Goal: Use online tool/utility: Utilize a website feature to perform a specific function

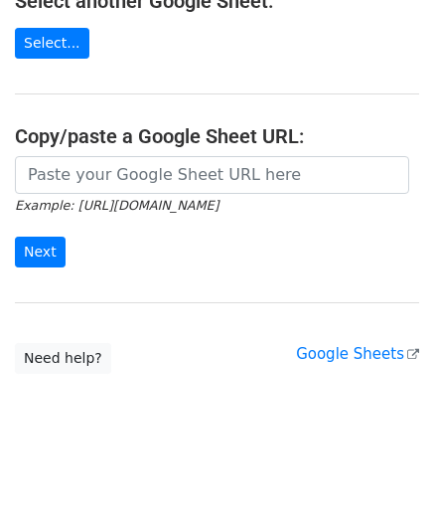
scroll to position [260, 0]
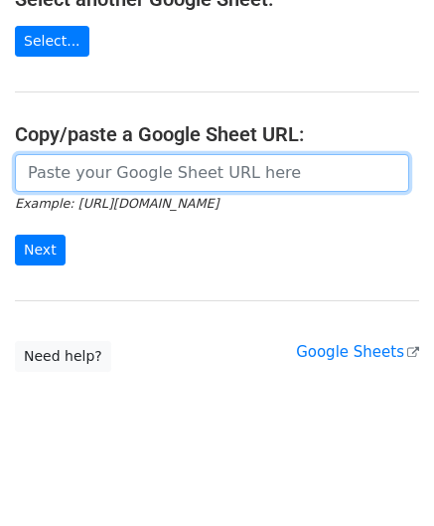
click at [92, 168] on input "url" at bounding box center [212, 173] width 395 height 38
paste input "https://docs.google.com/spreadsheets/d/165IWmw9prA6cIm0pu7o0bQOjsDmDfxPEwfh7yG3…"
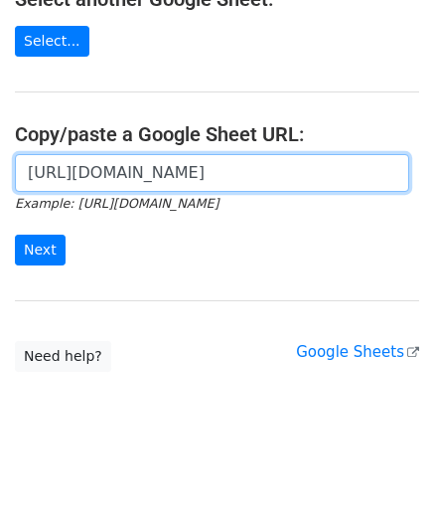
scroll to position [0, 446]
type input "https://docs.google.com/spreadsheets/d/165IWmw9prA6cIm0pu7o0bQOjsDmDfxPEwfh7yG3…"
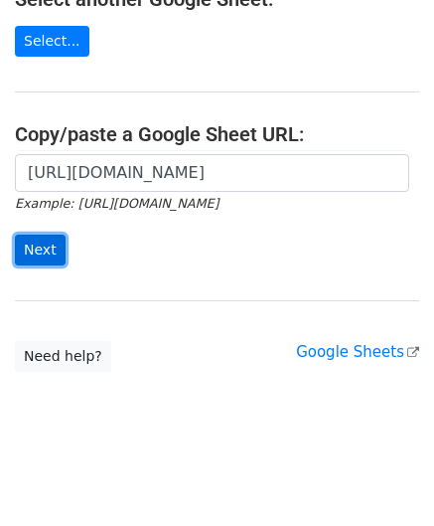
click at [44, 255] on input "Next" at bounding box center [40, 250] width 51 height 31
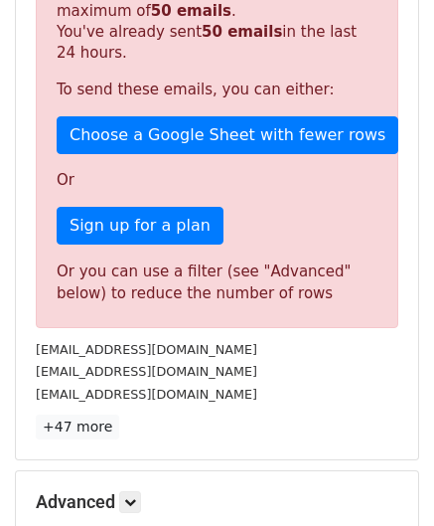
scroll to position [652, 0]
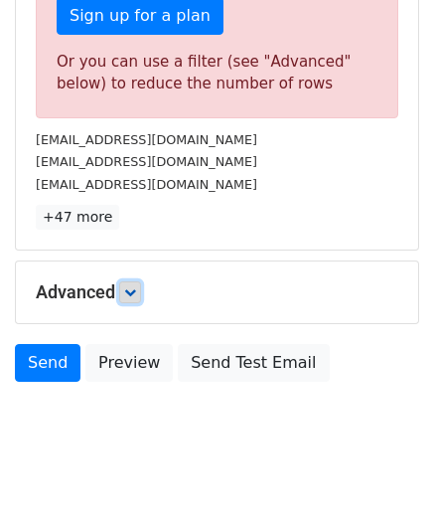
click at [133, 286] on icon at bounding box center [130, 292] width 12 height 12
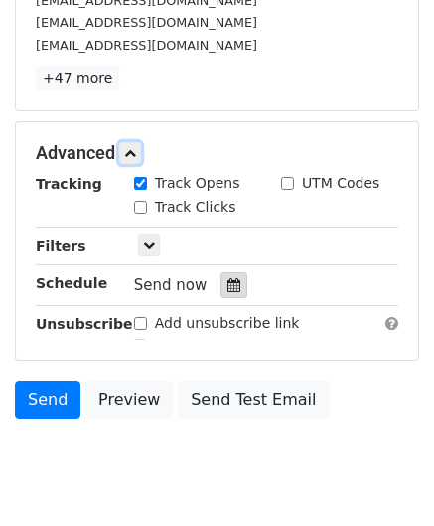
scroll to position [802, 0]
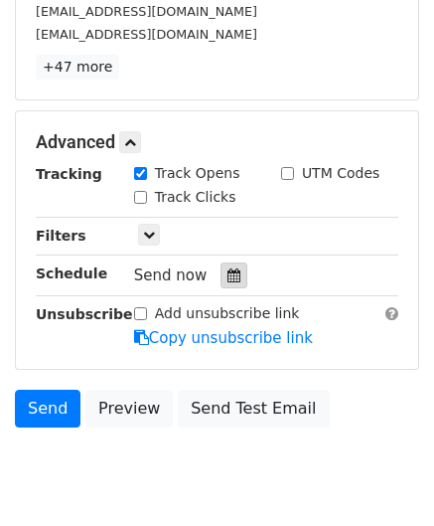
click at [221, 263] on div at bounding box center [234, 275] width 27 height 26
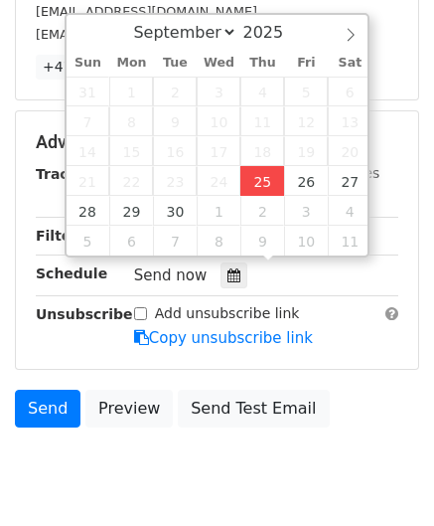
type input "[DATE] 12:00"
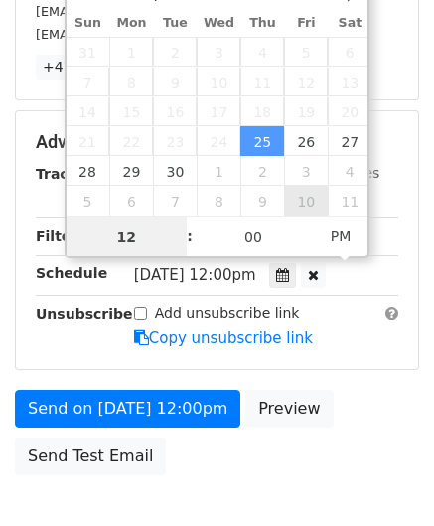
paste input "8"
type input "8"
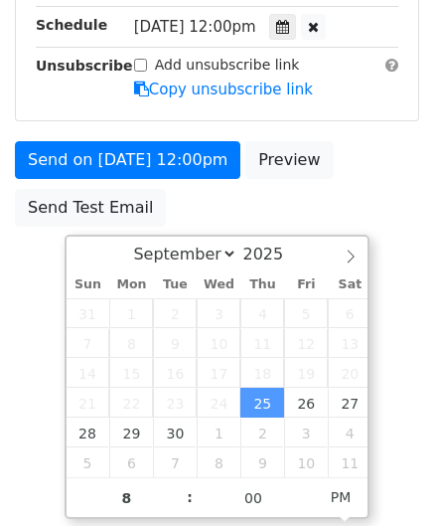
type input "[DATE] 20:00"
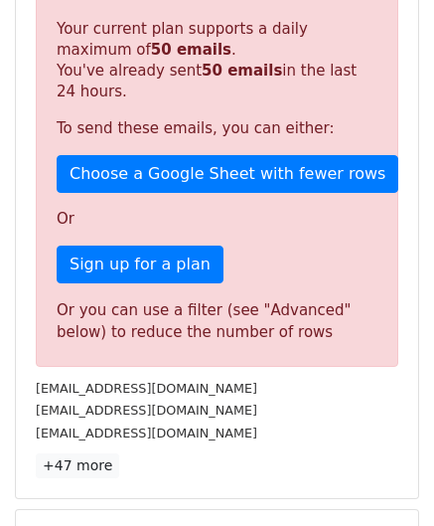
scroll to position [912, 0]
